Goal: Task Accomplishment & Management: Manage account settings

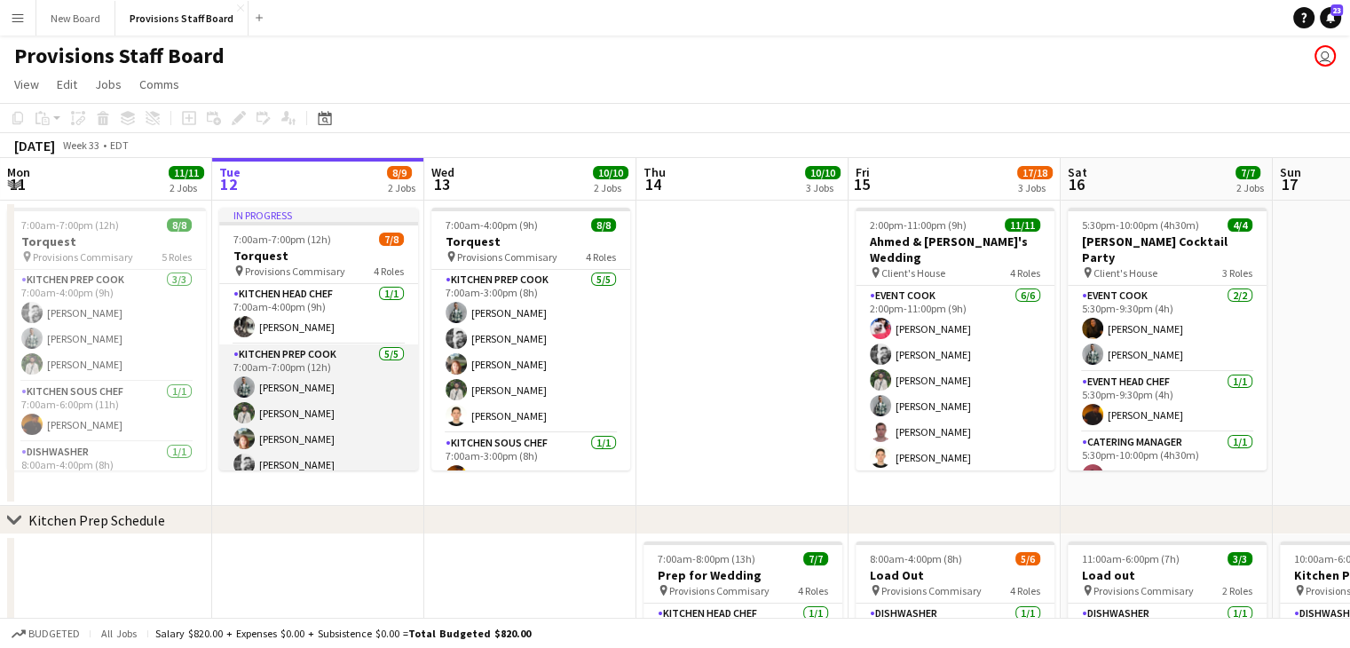
scroll to position [157, 0]
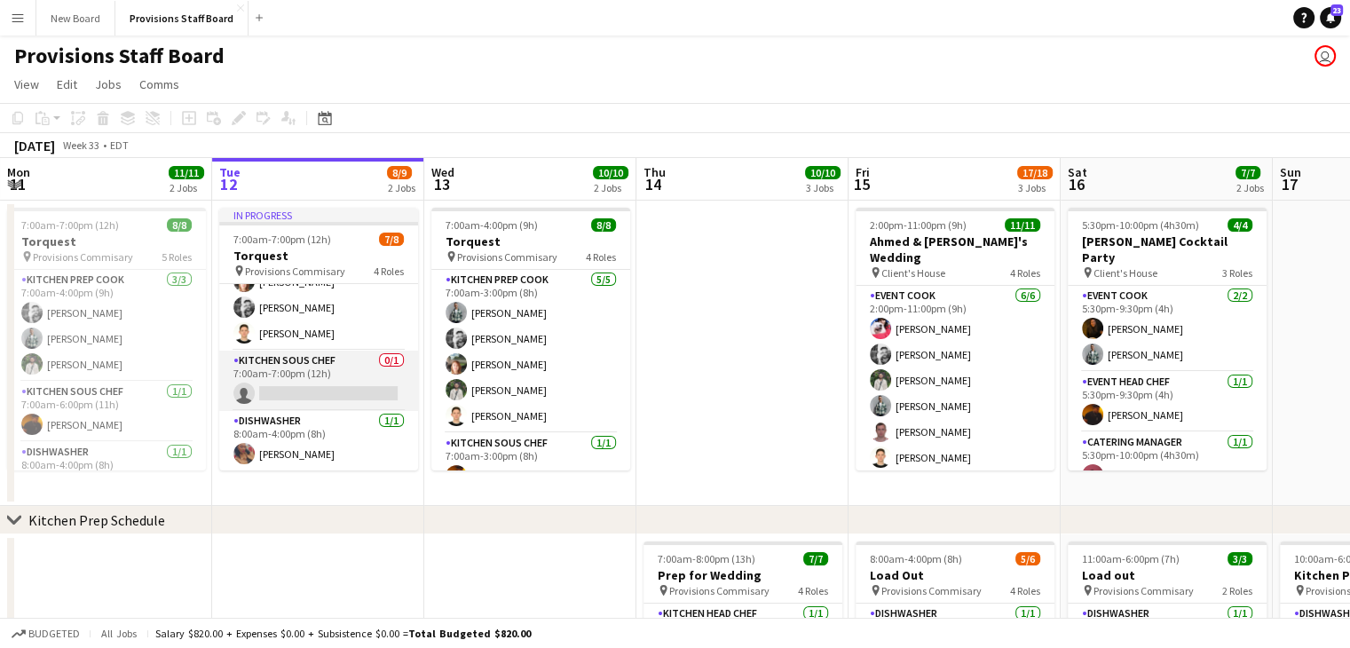
click at [273, 358] on app-card-role "Kitchen Sous Chef 0/1 7:00am-7:00pm (12h) single-neutral-actions" at bounding box center [318, 380] width 199 height 60
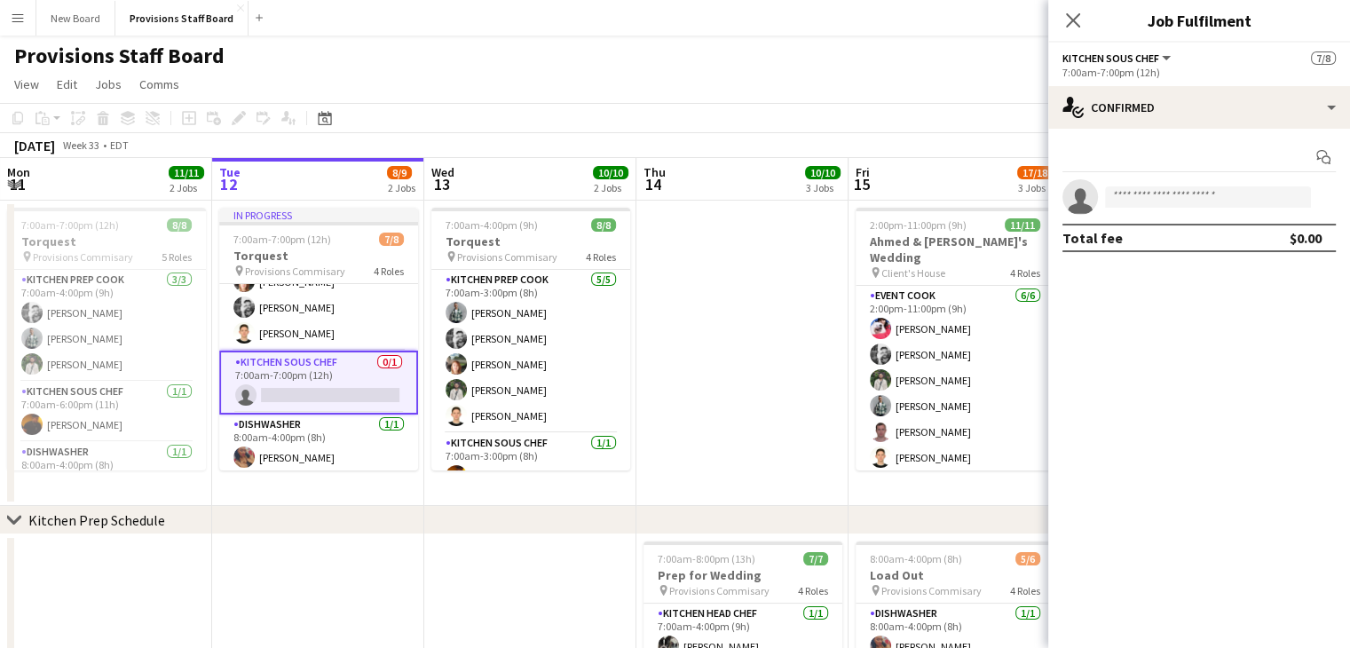
click at [728, 363] on app-date-cell at bounding box center [742, 353] width 212 height 305
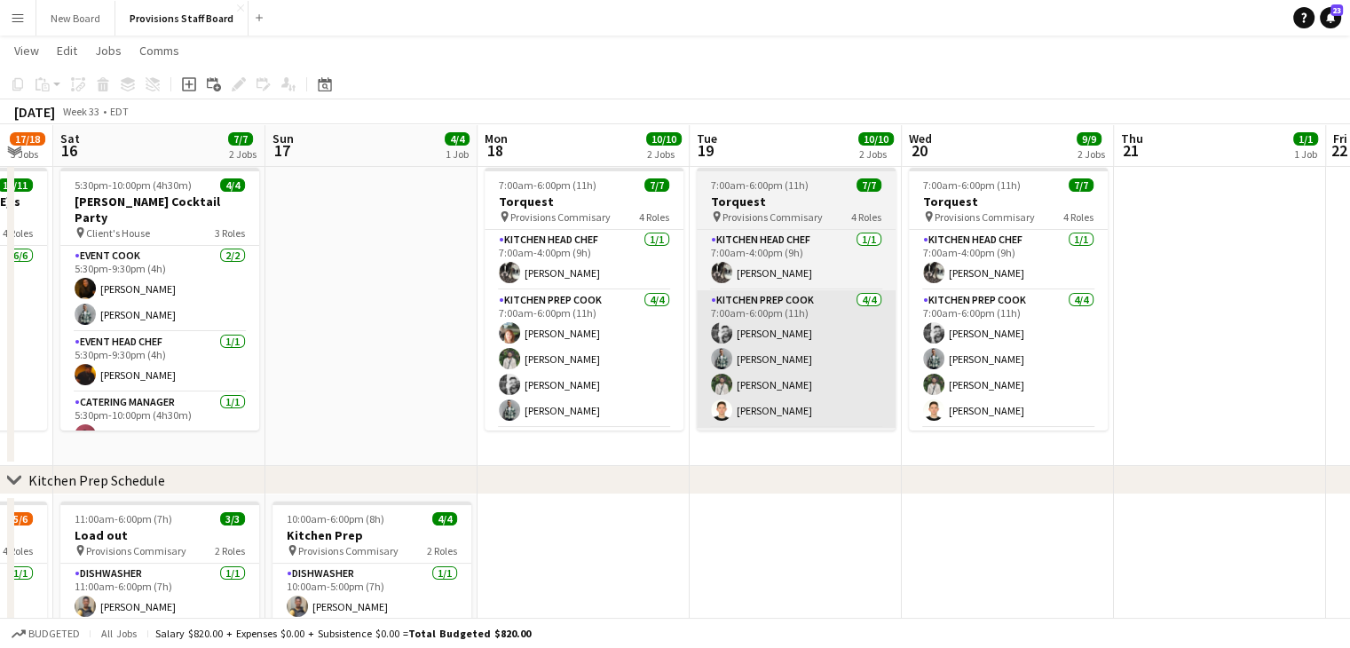
scroll to position [0, 627]
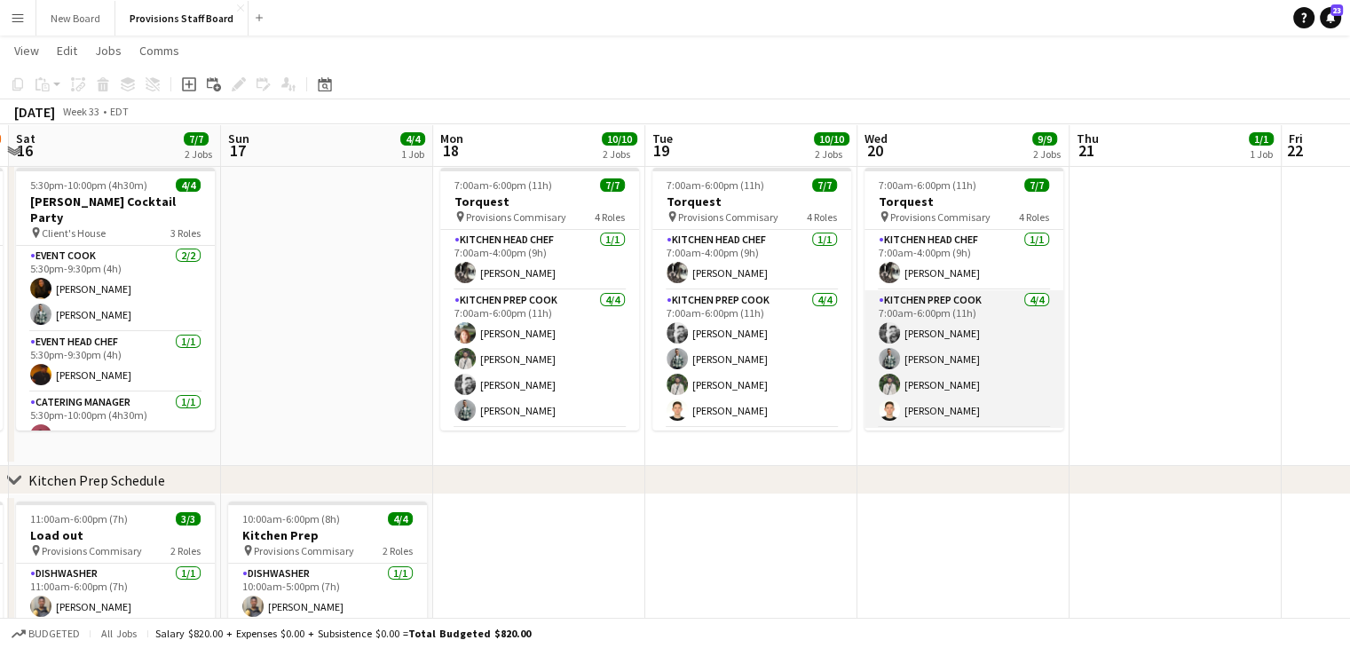
click at [926, 391] on app-card-role "Kitchen Prep Cook 4/4 7:00am-6:00pm (11h) Evan Sheldon Dev Patel Ruslan Kravchu…" at bounding box center [963, 359] width 199 height 138
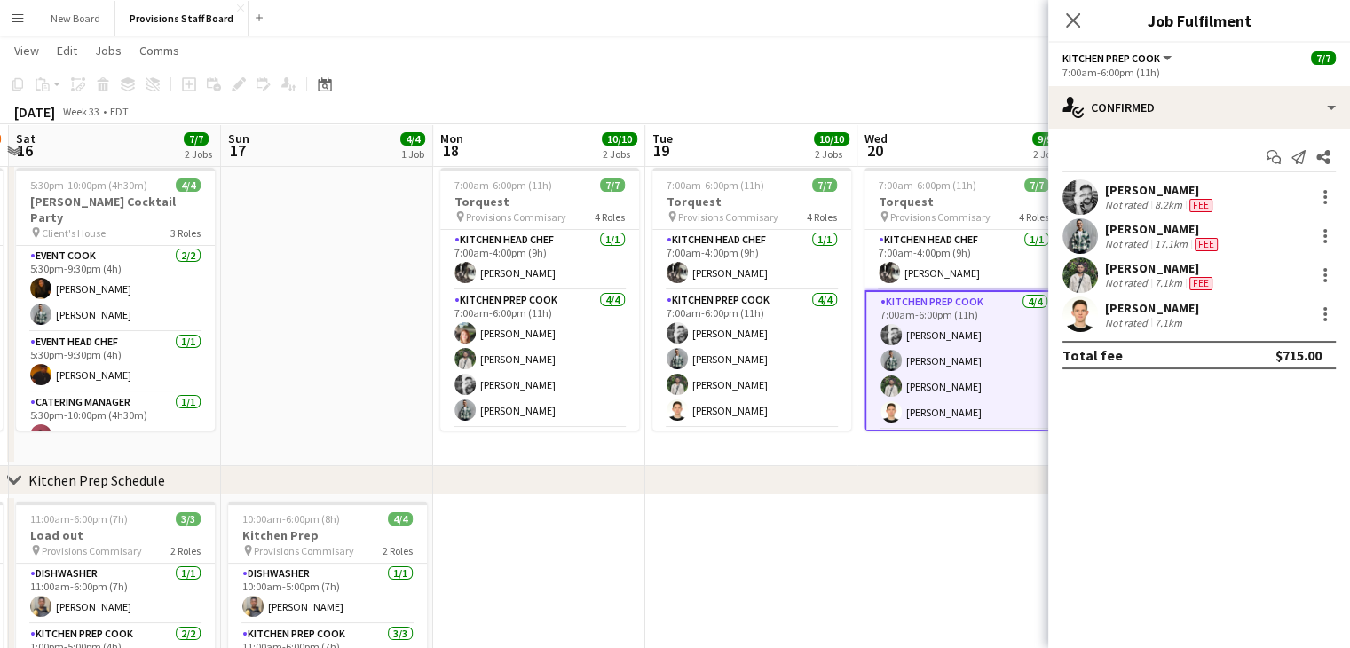
click at [372, 298] on app-date-cell at bounding box center [327, 313] width 212 height 305
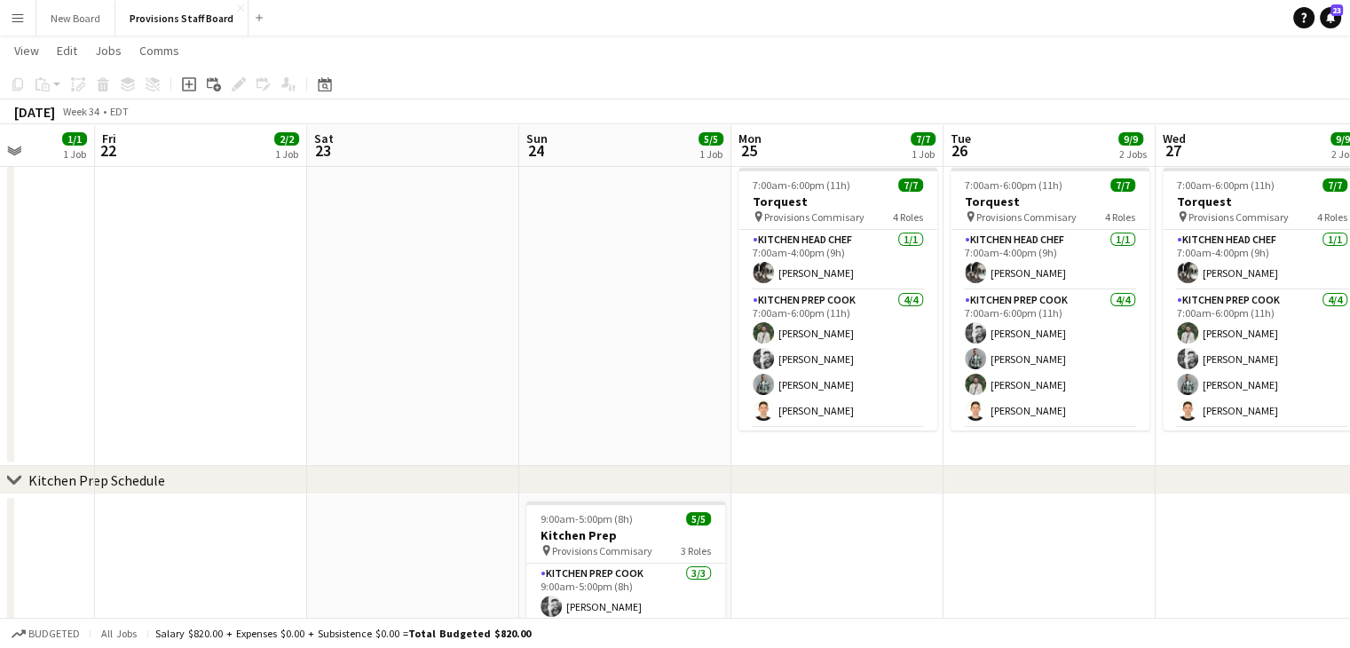
scroll to position [0, 754]
click at [866, 307] on app-card-role "Kitchen Prep Cook 4/4 7:00am-6:00pm (11h) Ruslan Kravchuk Evan Sheldon Dev Pate…" at bounding box center [836, 359] width 199 height 138
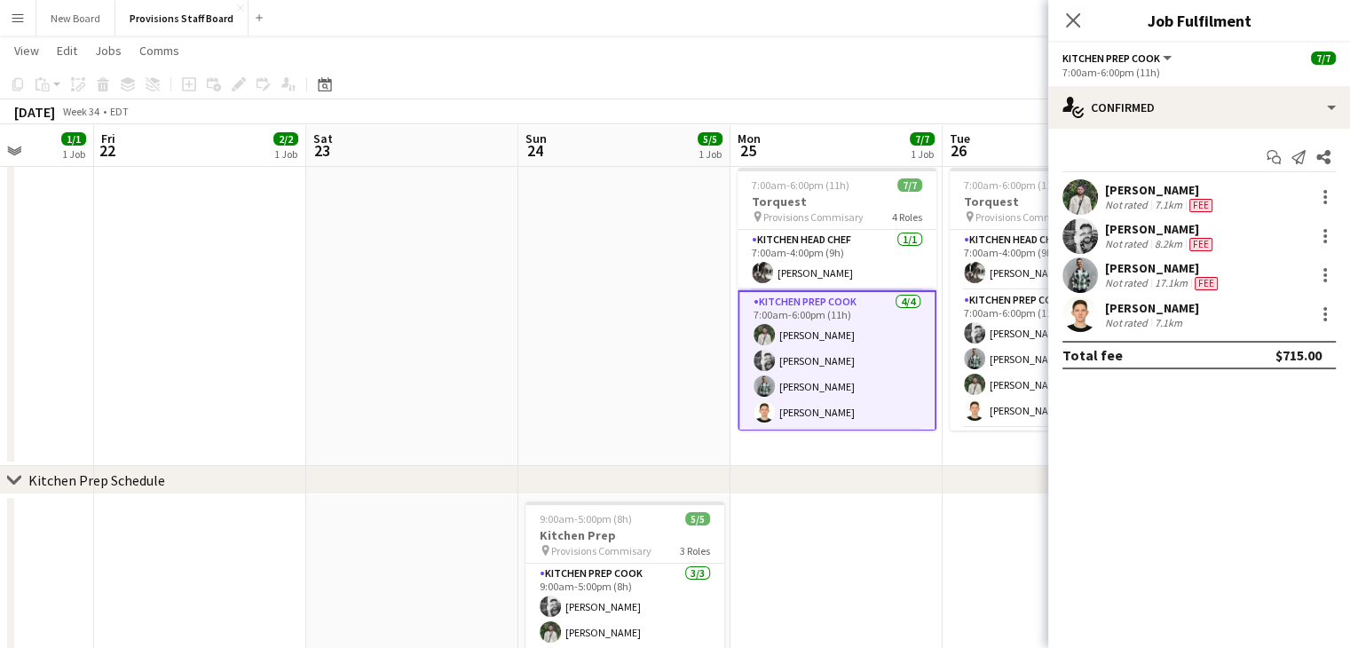
click at [705, 298] on app-date-cell at bounding box center [624, 313] width 212 height 305
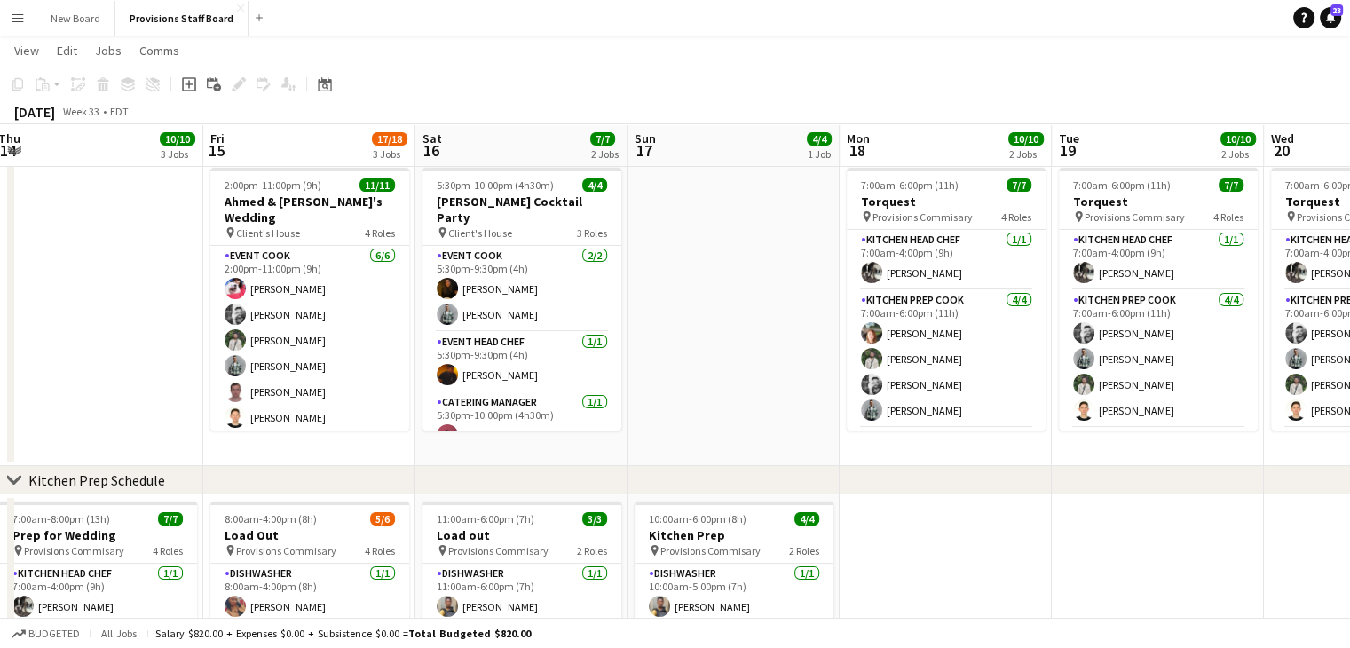
scroll to position [0, 432]
click at [705, 298] on app-date-cell at bounding box center [734, 313] width 212 height 305
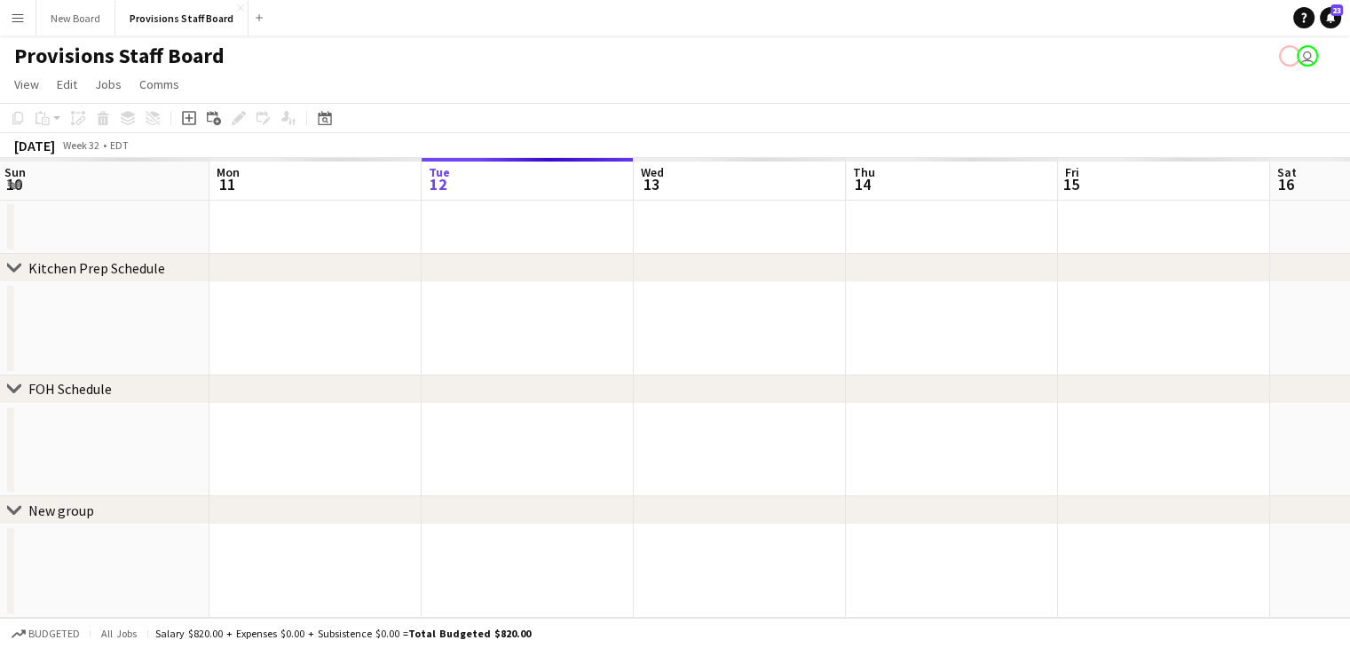
scroll to position [0, 0]
